Goal: Task Accomplishment & Management: Manage account settings

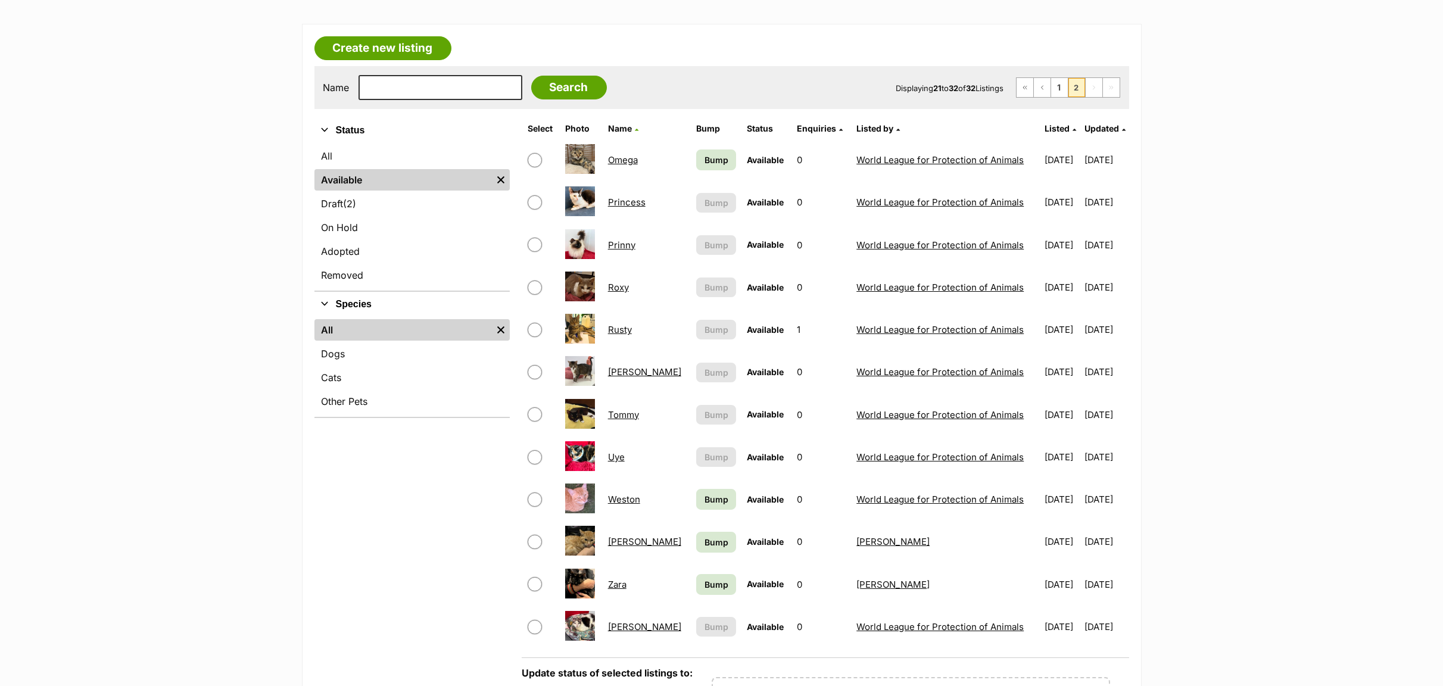
click at [629, 163] on link "Omega" at bounding box center [623, 159] width 30 height 11
click at [619, 202] on link "Princess" at bounding box center [627, 200] width 38 height 11
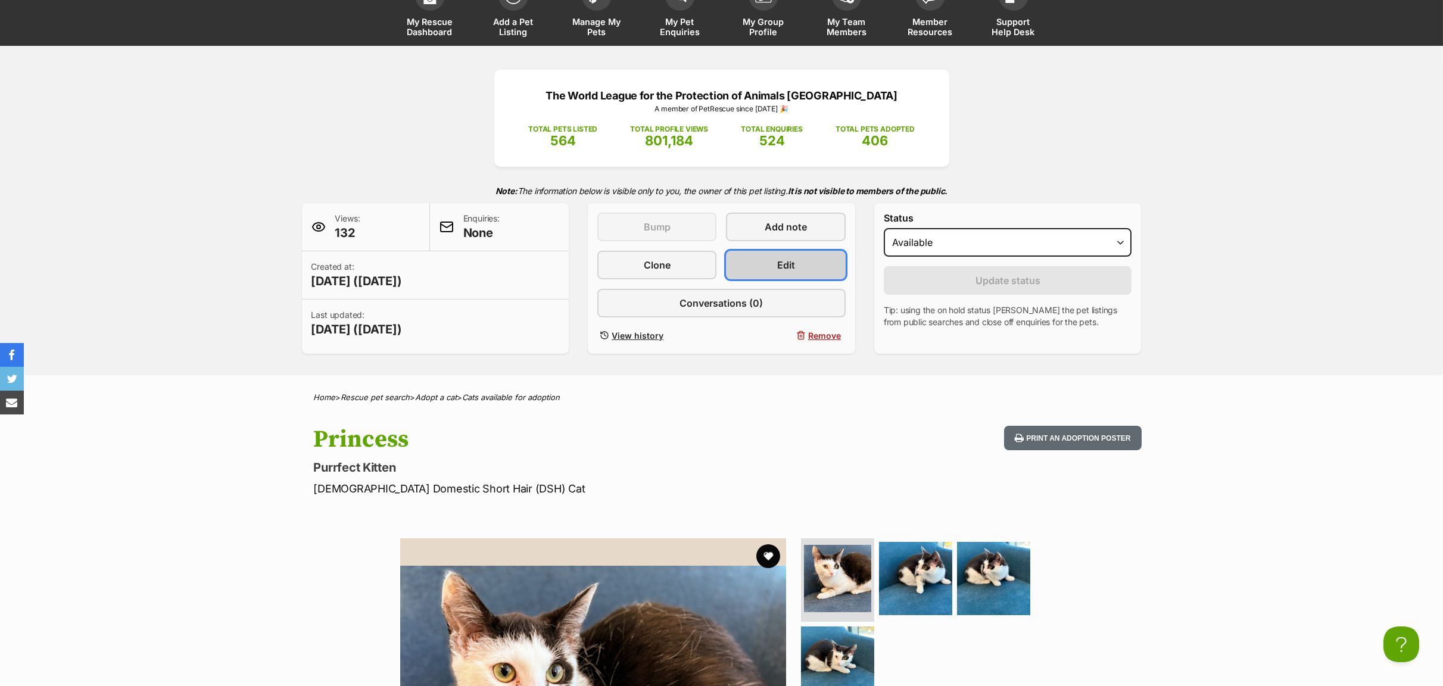
click at [777, 267] on span "Edit" at bounding box center [786, 265] width 18 height 14
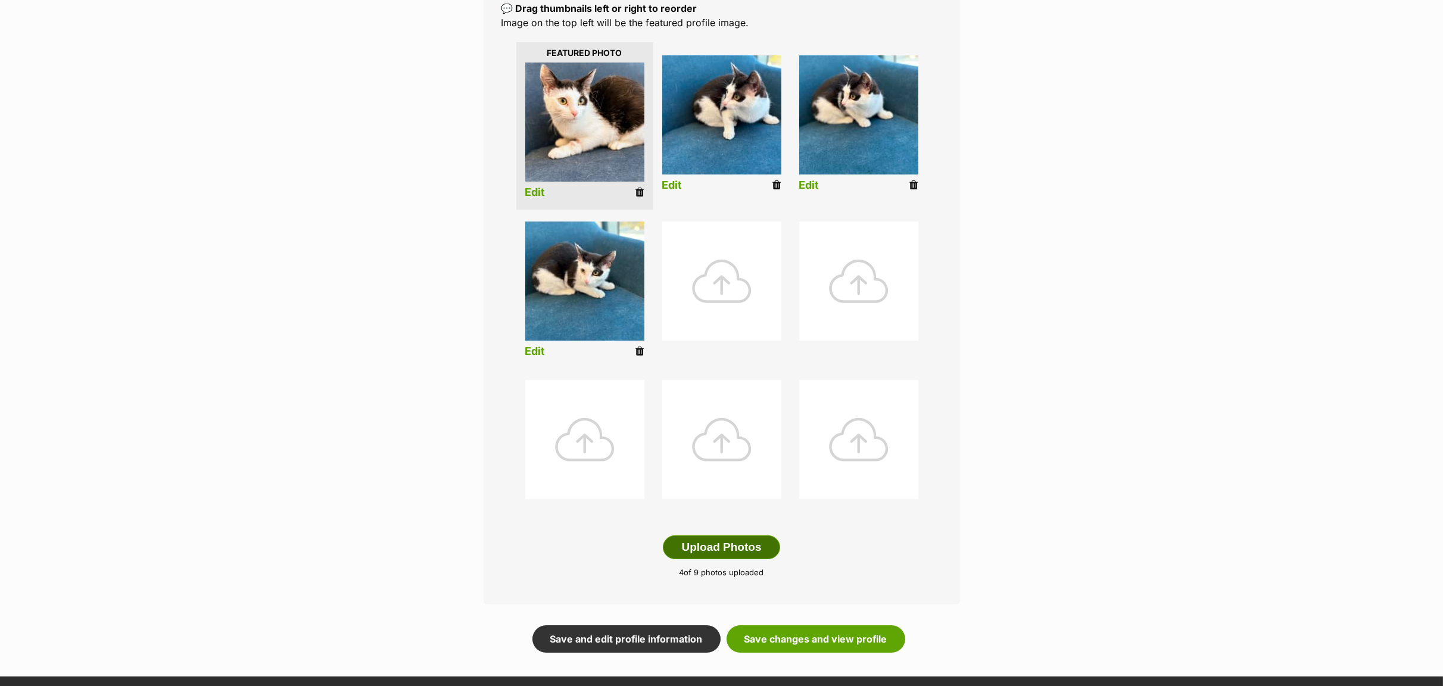
click at [731, 547] on button "Upload Photos" at bounding box center [721, 547] width 117 height 24
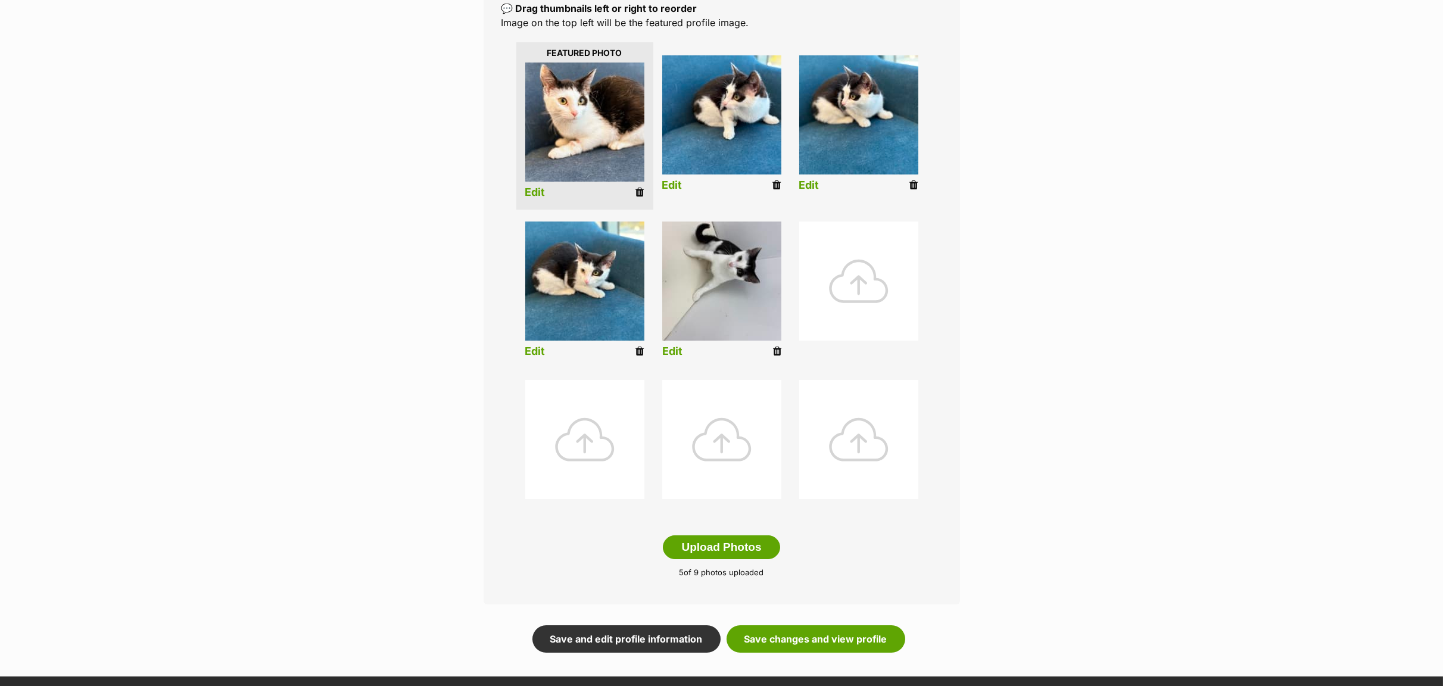
click at [778, 355] on icon at bounding box center [777, 351] width 8 height 11
click at [729, 295] on img at bounding box center [721, 281] width 119 height 119
click at [670, 349] on link "Edit" at bounding box center [672, 351] width 20 height 13
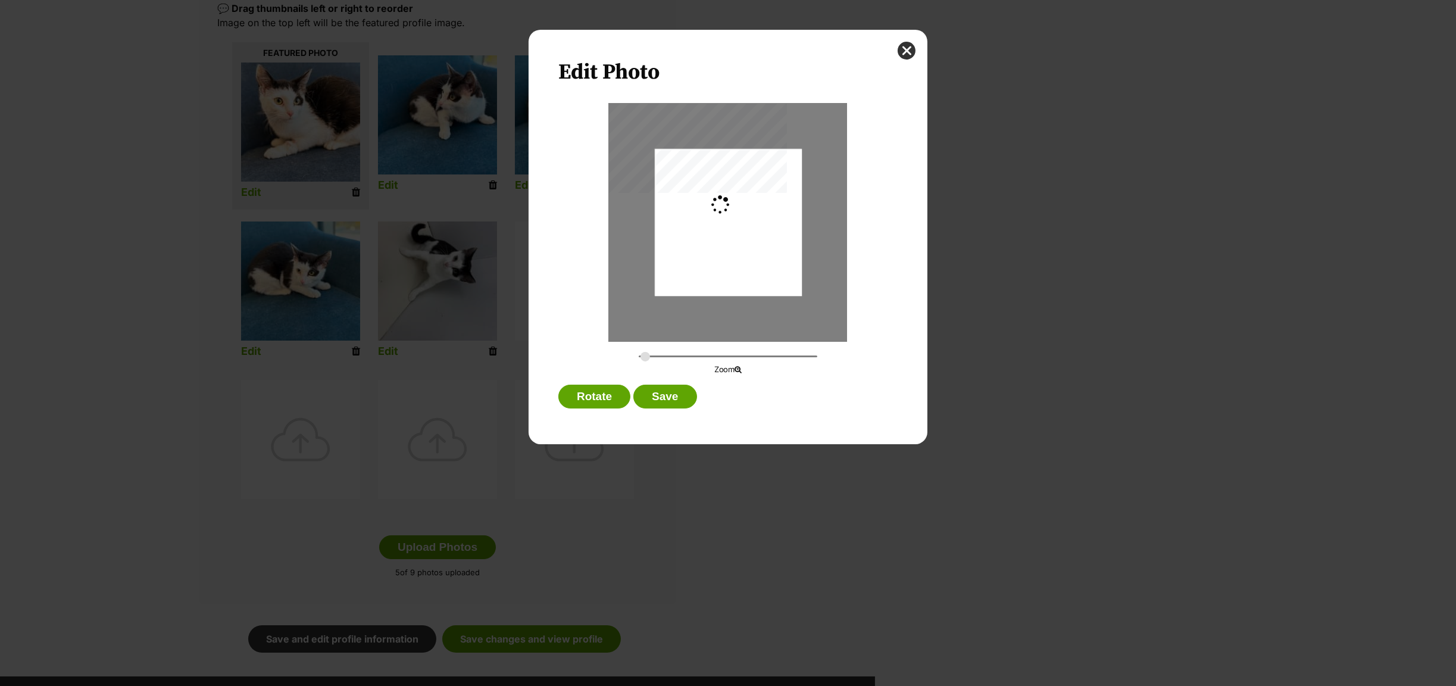
type input "0.3659"
drag, startPoint x: 587, startPoint y: 406, endPoint x: 581, endPoint y: 400, distance: 7.6
click at [586, 403] on button "Rotate" at bounding box center [595, 397] width 72 height 24
click at [580, 395] on button "Rotate" at bounding box center [595, 397] width 72 height 24
drag, startPoint x: 584, startPoint y: 395, endPoint x: 590, endPoint y: 392, distance: 7.2
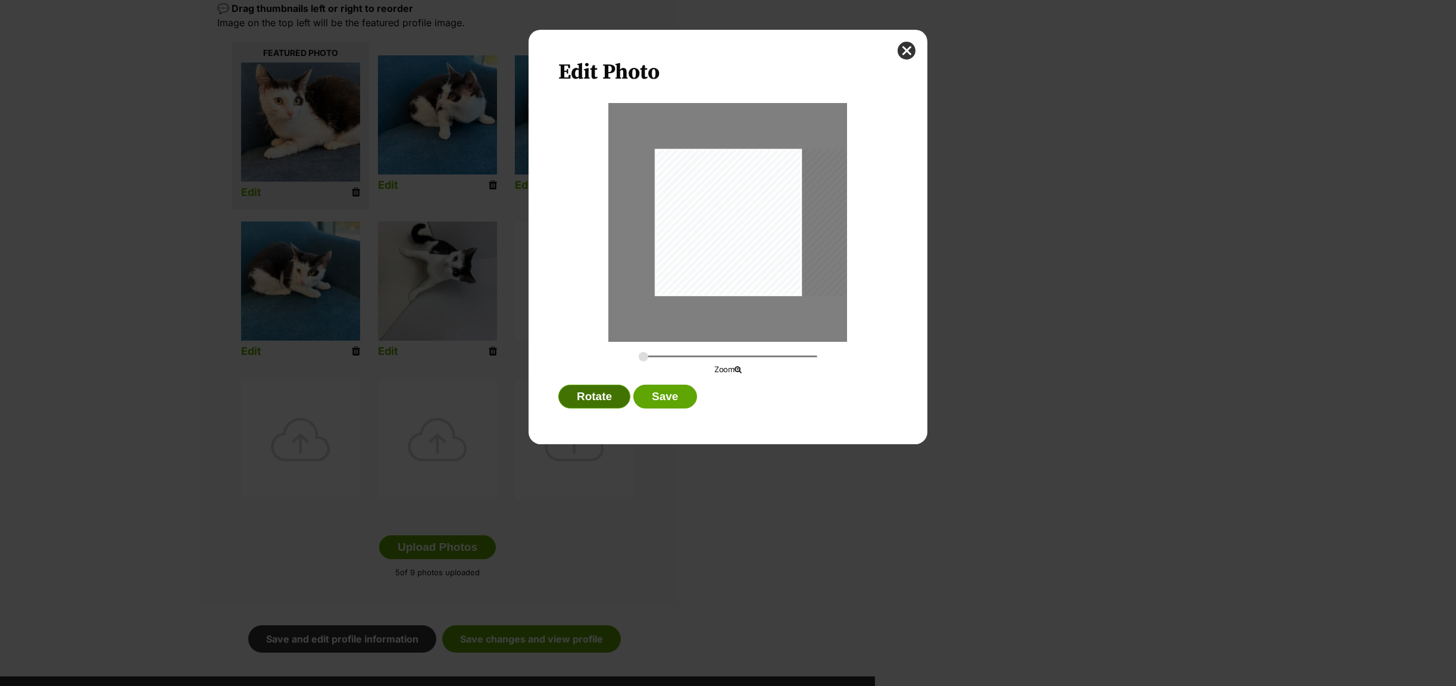
click at [590, 392] on button "Rotate" at bounding box center [595, 397] width 72 height 24
drag, startPoint x: 756, startPoint y: 267, endPoint x: 810, endPoint y: 236, distance: 61.9
click at [810, 236] on div "Dialog Window - Close (Press escape to close)" at bounding box center [728, 223] width 238 height 238
click at [663, 400] on button "Save" at bounding box center [665, 397] width 63 height 24
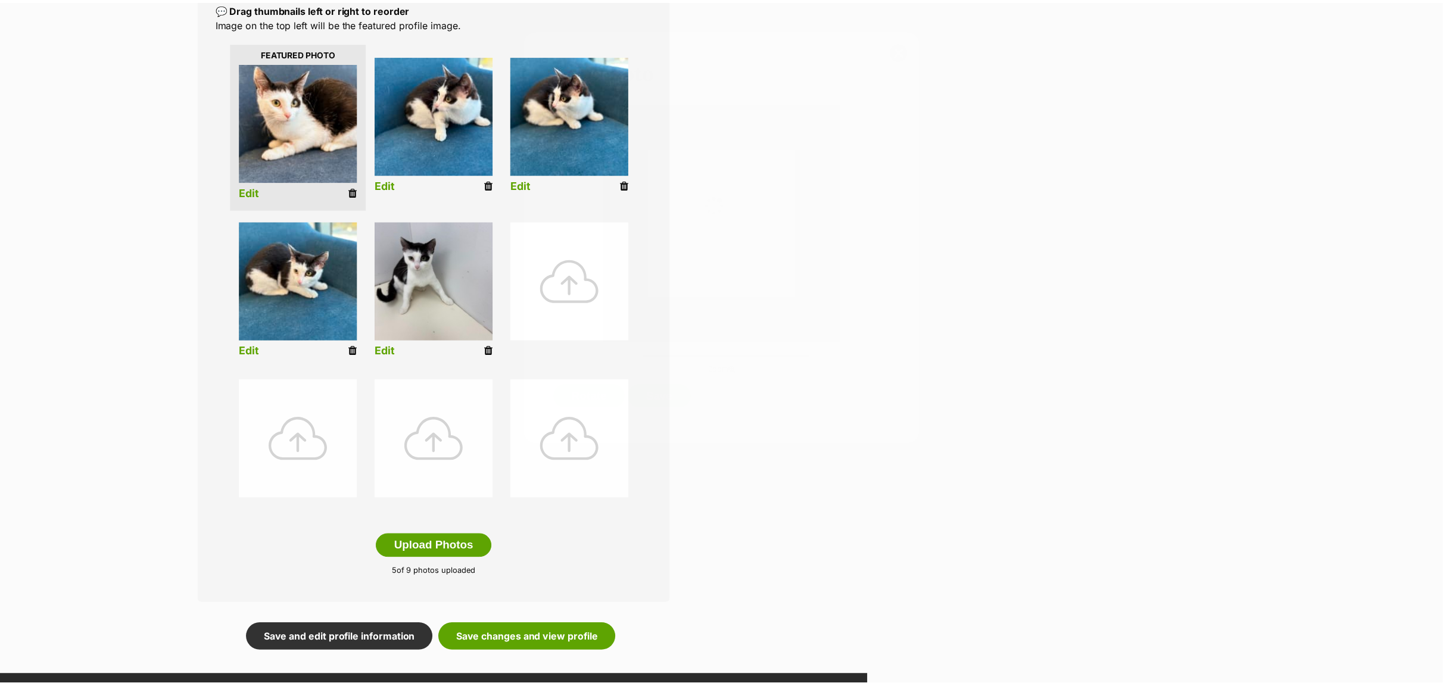
scroll to position [268, 0]
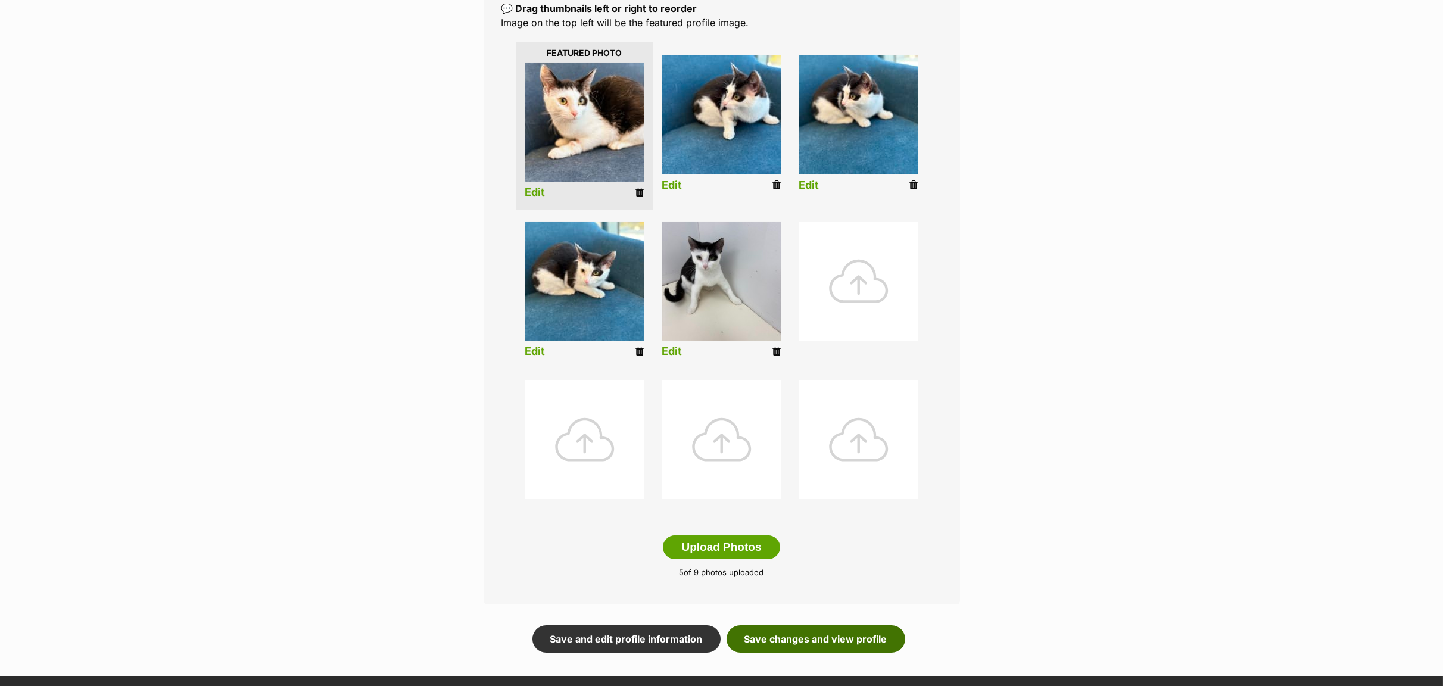
click at [800, 640] on link "Save changes and view profile" at bounding box center [815, 638] width 179 height 27
